Goal: Information Seeking & Learning: Find contact information

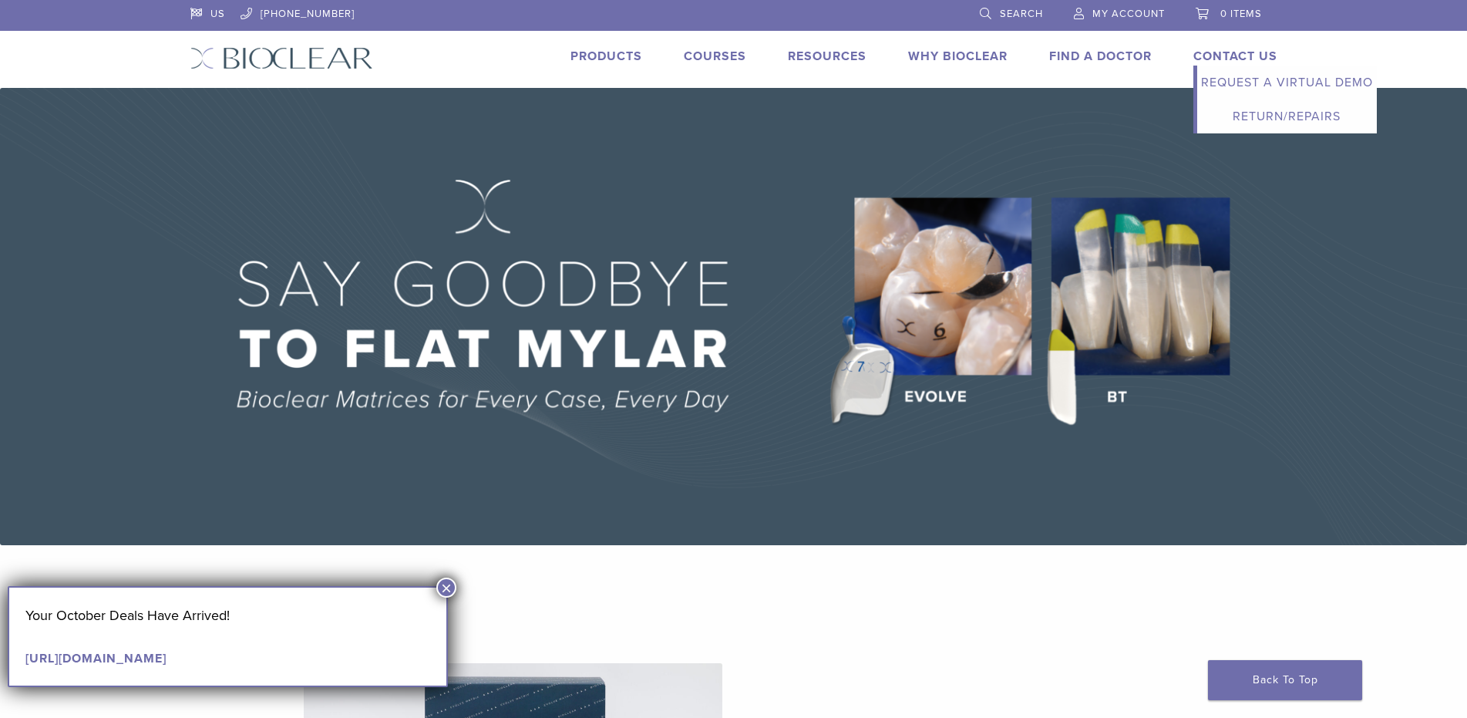
click at [1255, 52] on link "Contact Us" at bounding box center [1236, 56] width 84 height 15
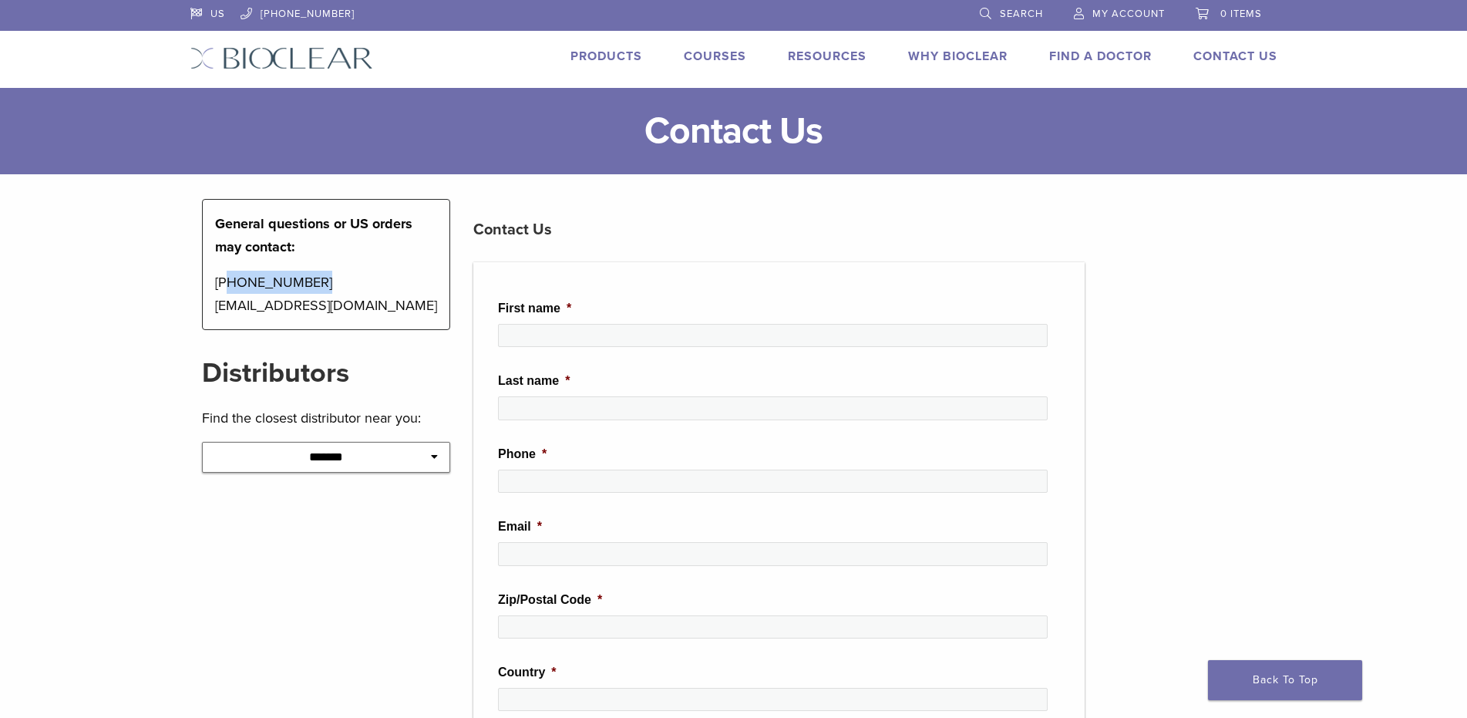
drag, startPoint x: 315, startPoint y: 286, endPoint x: 223, endPoint y: 286, distance: 91.8
click at [223, 286] on p "[PHONE_NUMBER] [EMAIL_ADDRESS][DOMAIN_NAME]" at bounding box center [326, 294] width 223 height 46
copy p "[PHONE_NUMBER]"
click at [391, 305] on p "[PHONE_NUMBER] [EMAIL_ADDRESS][DOMAIN_NAME]" at bounding box center [326, 294] width 223 height 46
drag, startPoint x: 407, startPoint y: 303, endPoint x: 204, endPoint y: 307, distance: 202.8
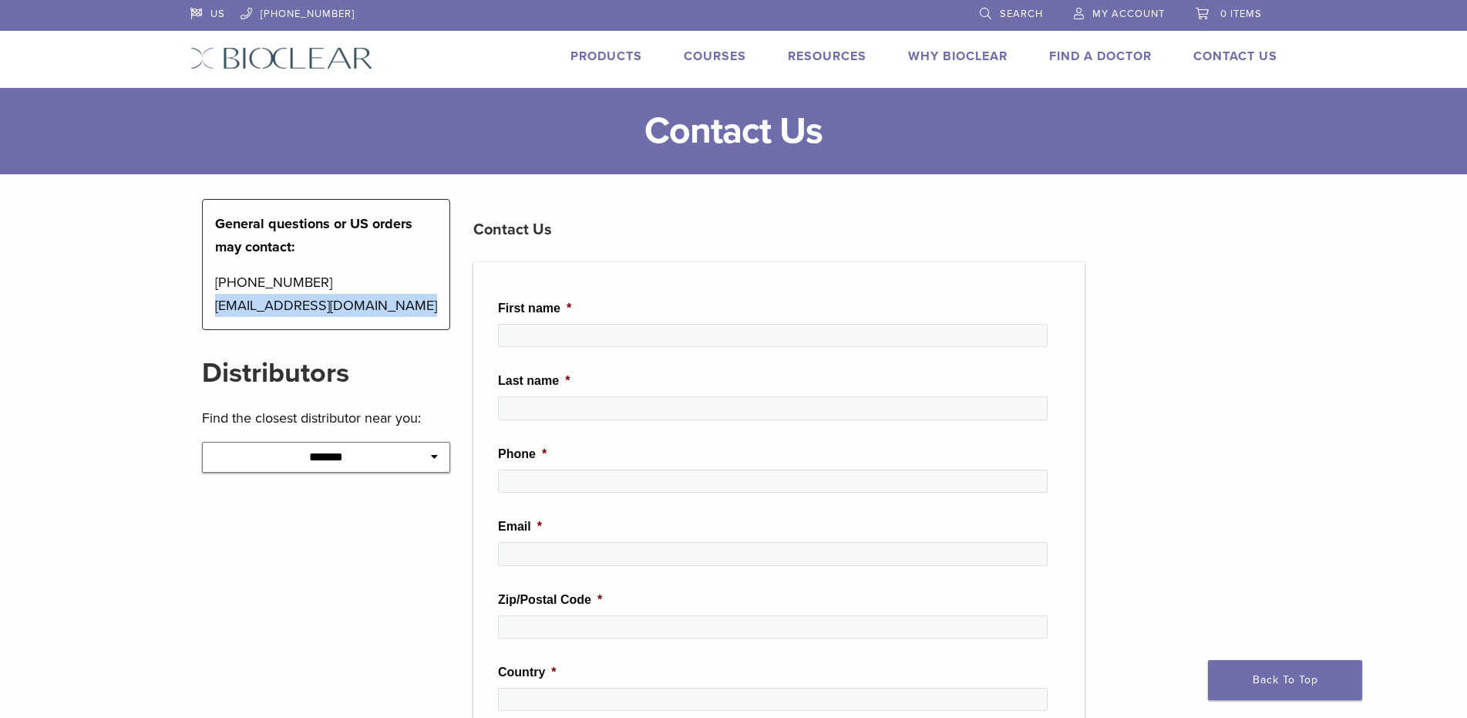
click at [204, 307] on div "General questions or US orders may contact: [PHONE_NUMBER] [EMAIL_ADDRESS][DOMA…" at bounding box center [326, 264] width 249 height 131
copy p "[EMAIL_ADDRESS][DOMAIN_NAME]"
